Goal: Task Accomplishment & Management: Manage account settings

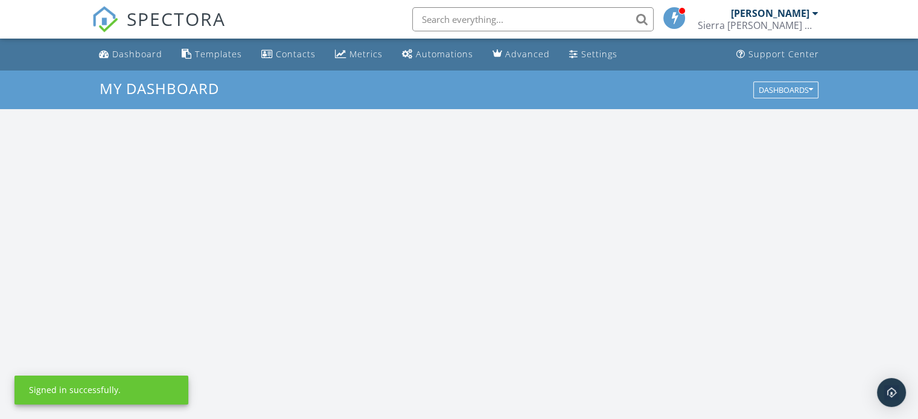
scroll to position [1117, 936]
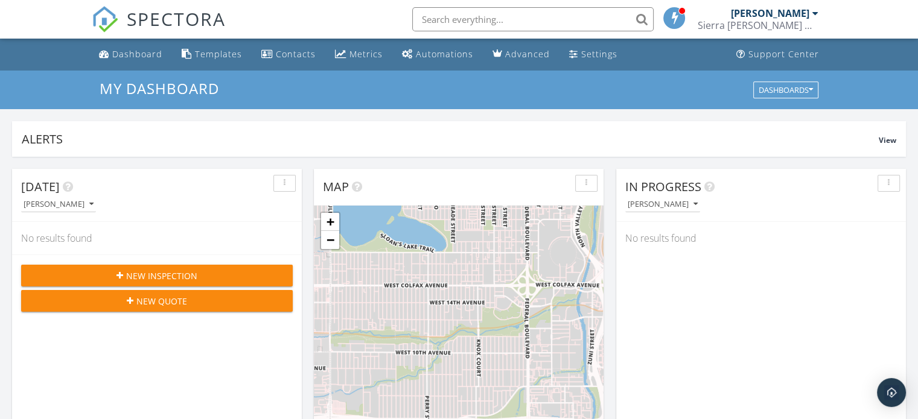
click at [801, 22] on div "Sierra [PERSON_NAME] Home Inspections" at bounding box center [757, 25] width 121 height 12
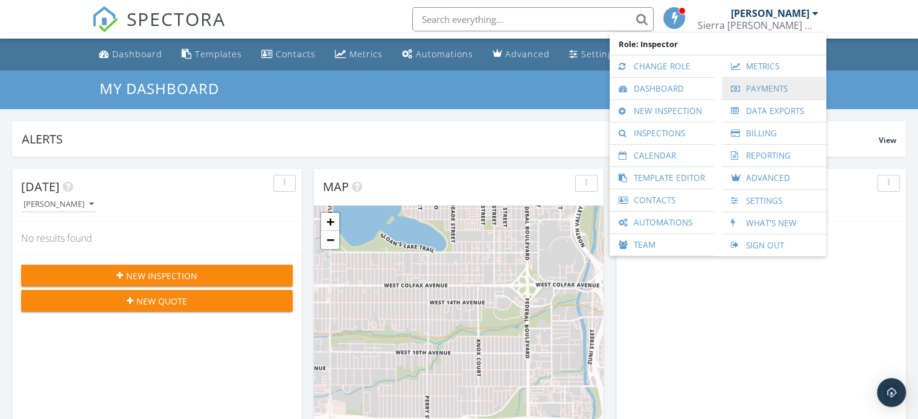
click at [780, 89] on link "Payments" at bounding box center [774, 89] width 92 height 22
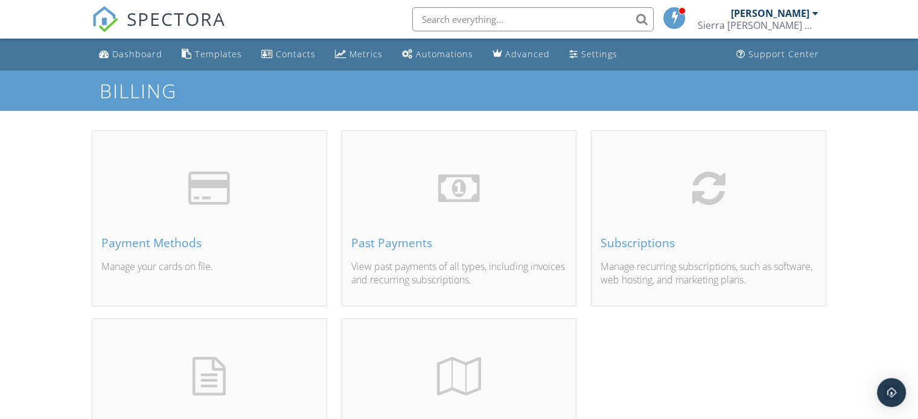
click at [10, 205] on div "Dashboard Templates Contacts Metrics Automations Advanced Settings Support Cent…" at bounding box center [459, 288] width 918 height 499
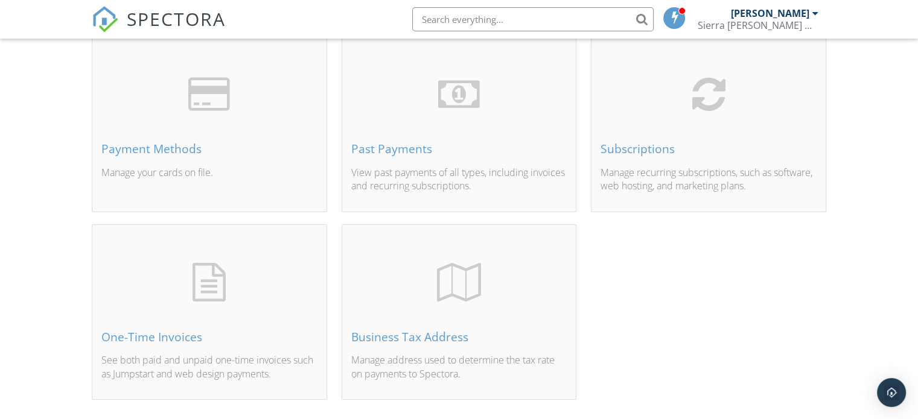
scroll to position [97, 0]
click at [162, 144] on div "Payment Methods" at bounding box center [209, 146] width 216 height 13
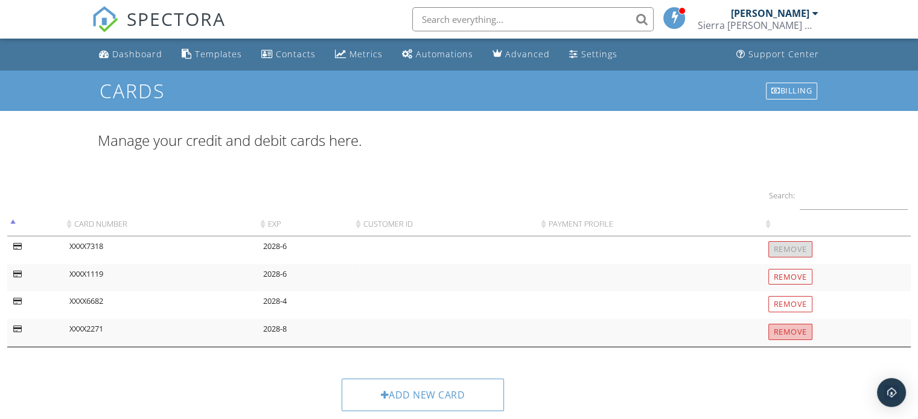
click at [792, 332] on input "Remove" at bounding box center [790, 332] width 44 height 16
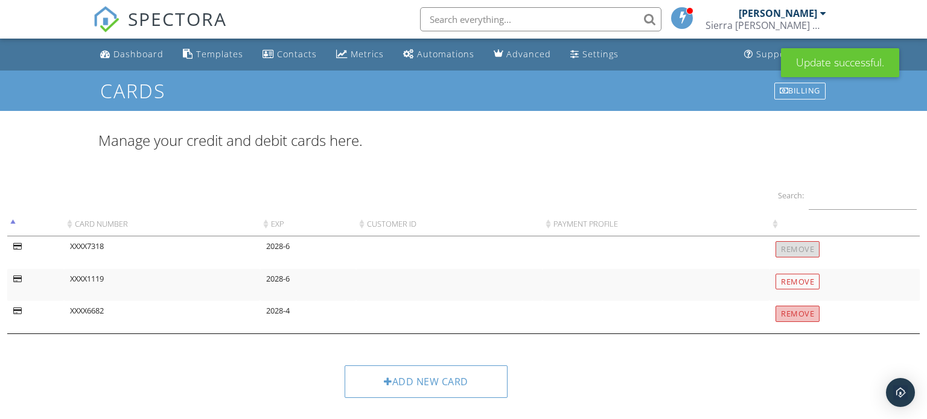
click at [792, 313] on input "Remove" at bounding box center [797, 314] width 44 height 16
click at [801, 296] on input "Remove" at bounding box center [797, 298] width 44 height 16
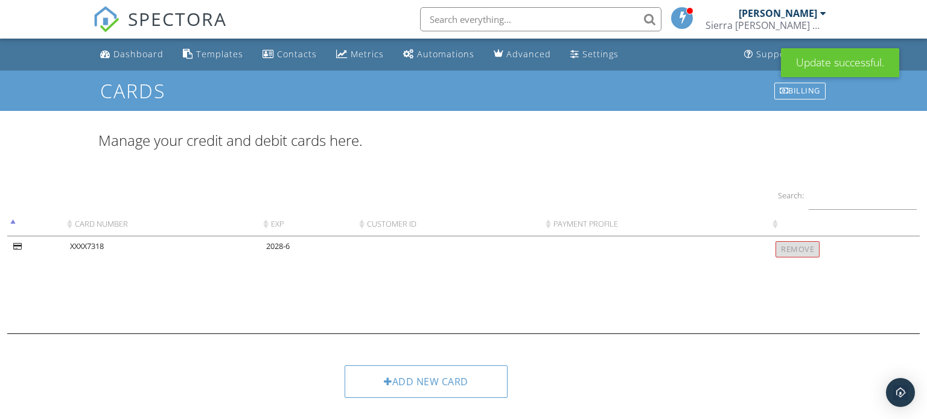
click at [302, 307] on td "2028-6" at bounding box center [308, 285] width 96 height 97
click at [821, 26] on div "Sierra [PERSON_NAME] Home Inspections" at bounding box center [765, 25] width 121 height 12
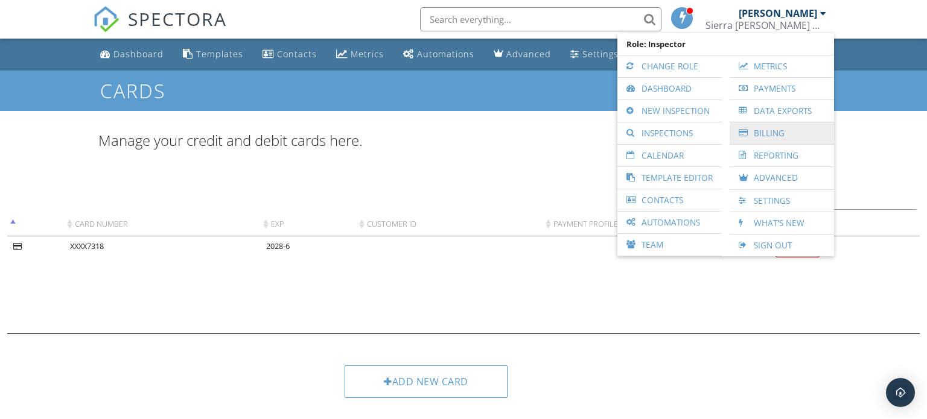
click at [785, 130] on link "Billing" at bounding box center [782, 133] width 92 height 22
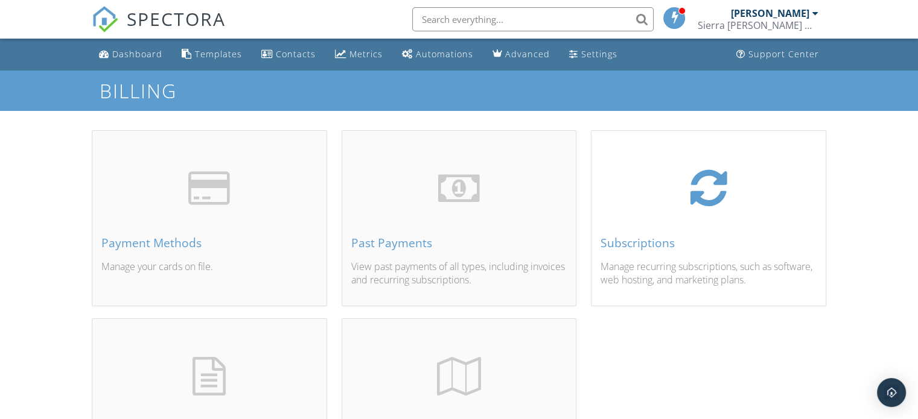
click at [649, 239] on div "Subscriptions" at bounding box center [708, 243] width 216 height 13
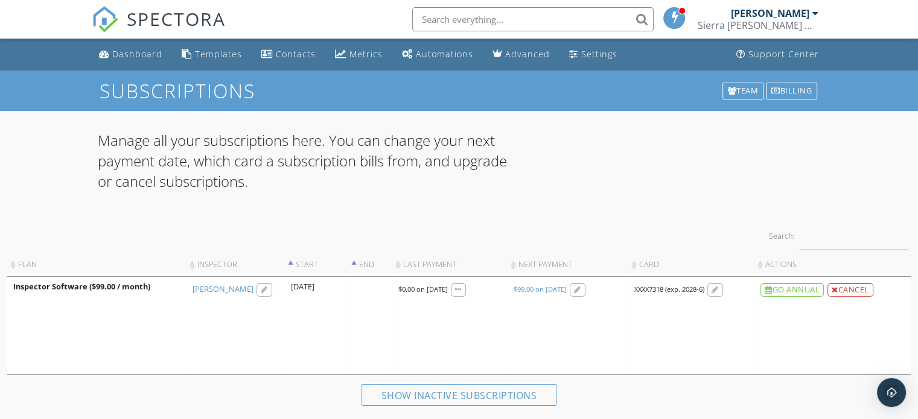
click at [73, 336] on td "Inspector Software ($99.00 / month)" at bounding box center [96, 325] width 179 height 97
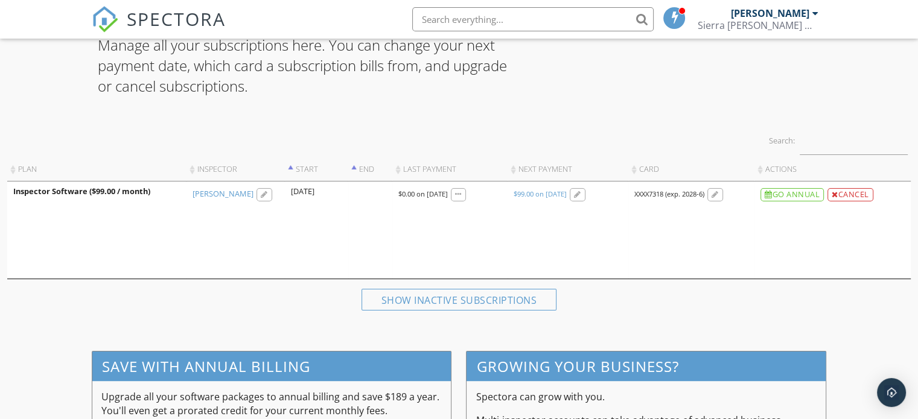
scroll to position [97, 0]
